Goal: Task Accomplishment & Management: Complete application form

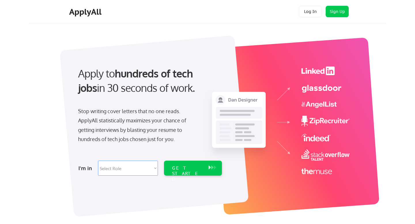
click at [121, 169] on select "Select Role Software Engineering Product Management Customer Success Sales UI/U…" at bounding box center [128, 168] width 60 height 15
select select ""engineering""
click at [98, 161] on select "Select Role Software Engineering Product Management Customer Success Sales UI/U…" at bounding box center [128, 168] width 60 height 15
select select ""engineering""
click at [176, 167] on div "GET STARTED" at bounding box center [187, 174] width 31 height 17
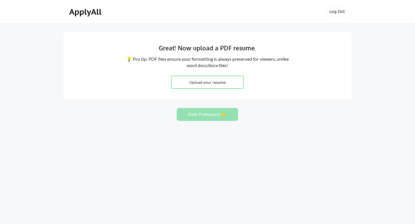
click at [87, 10] on div "ApplyAll" at bounding box center [86, 12] width 34 height 10
